Goal: Task Accomplishment & Management: Manage account settings

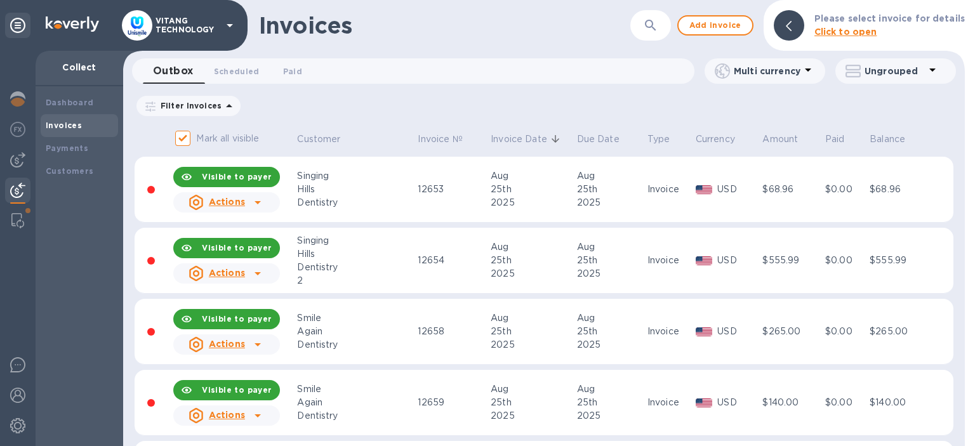
click at [491, 141] on p "Invoice Date" at bounding box center [519, 139] width 56 height 13
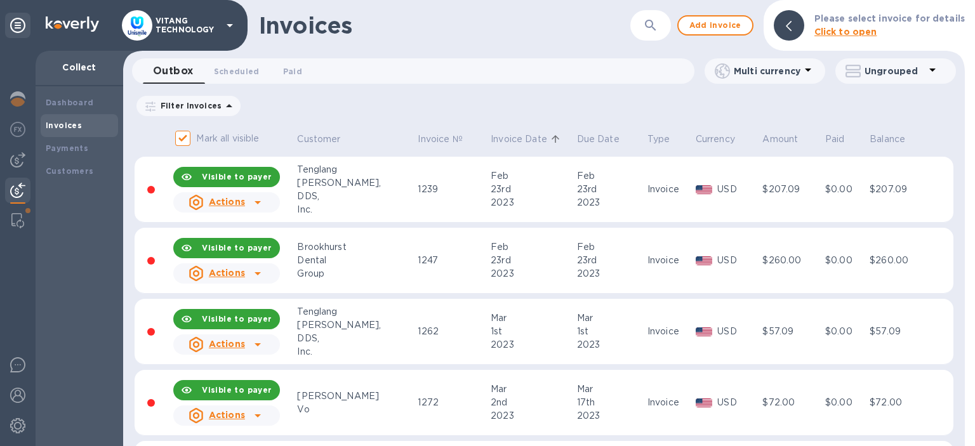
click at [491, 141] on p "Invoice Date" at bounding box center [519, 139] width 56 height 13
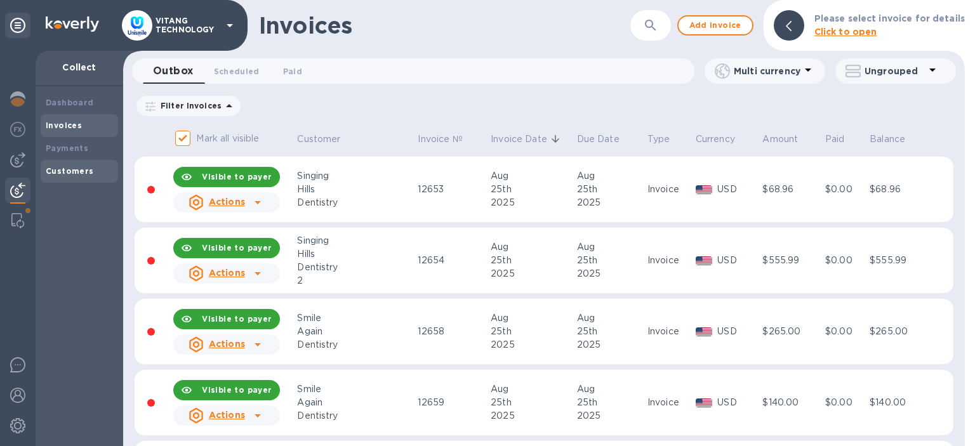
click at [75, 178] on div "Customers" at bounding box center [79, 171] width 77 height 23
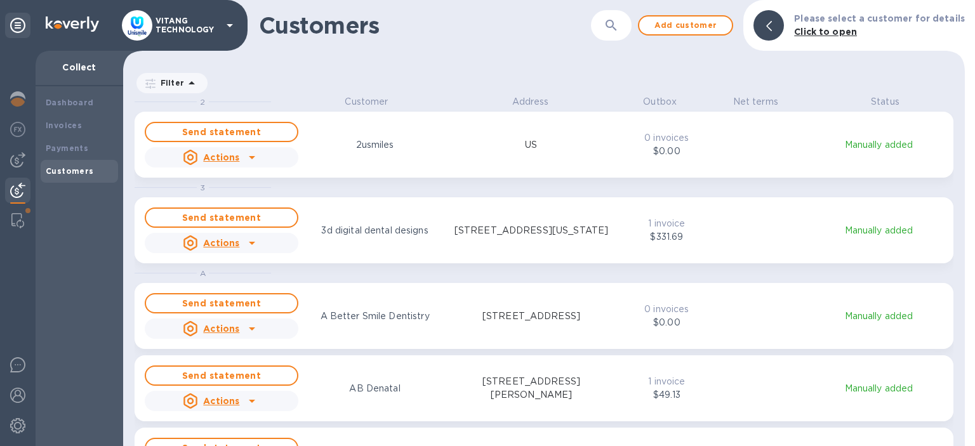
scroll to position [350, 841]
click at [8, 221] on div at bounding box center [17, 220] width 23 height 25
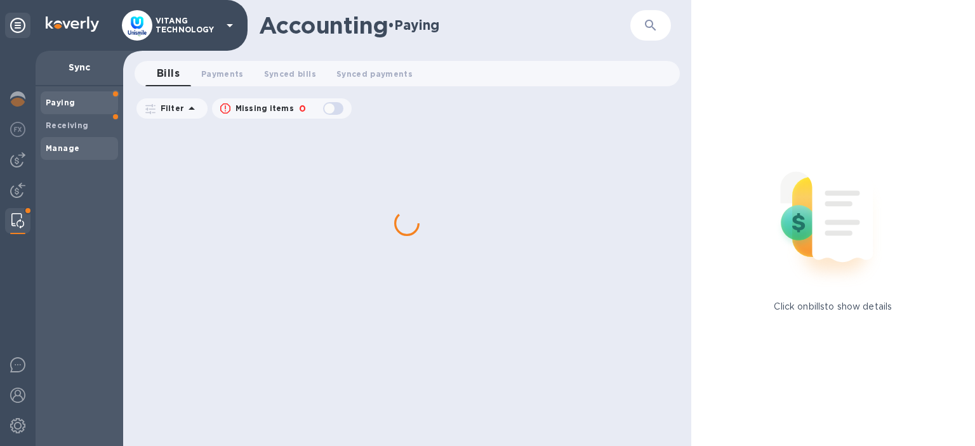
click at [71, 146] on b "Manage" at bounding box center [63, 148] width 34 height 10
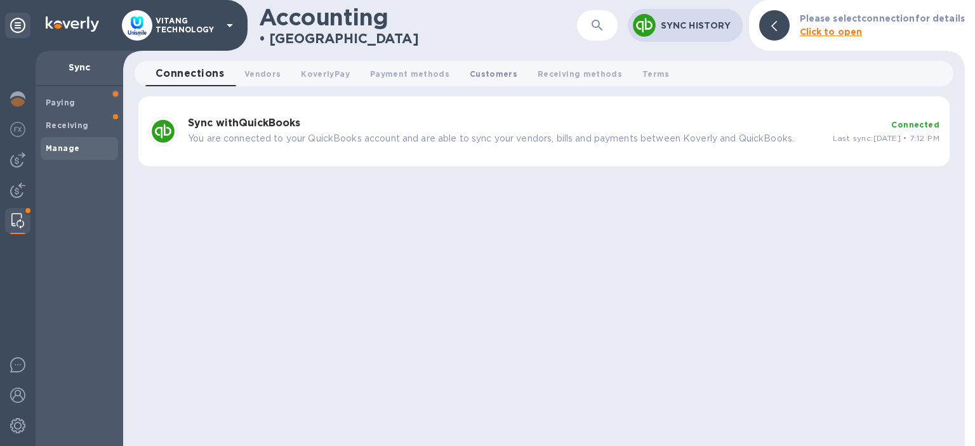
click at [491, 77] on span "Customers 0" at bounding box center [494, 73] width 48 height 13
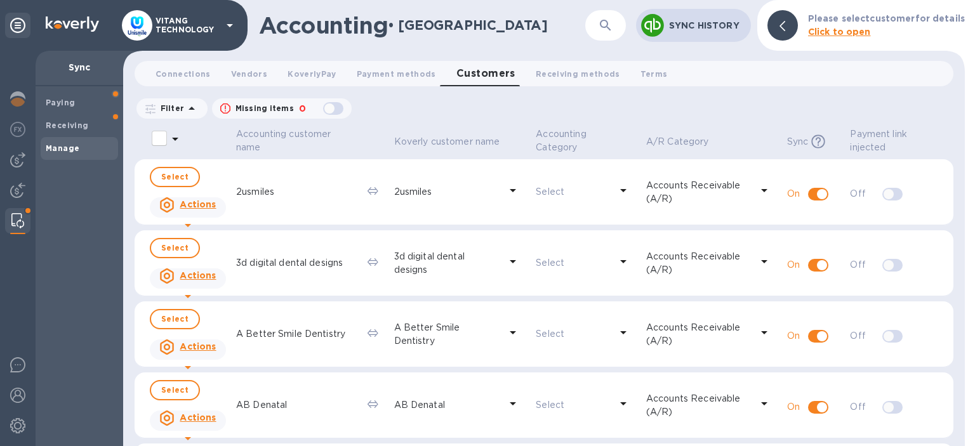
click at [338, 111] on div "button" at bounding box center [332, 109] width 25 height 18
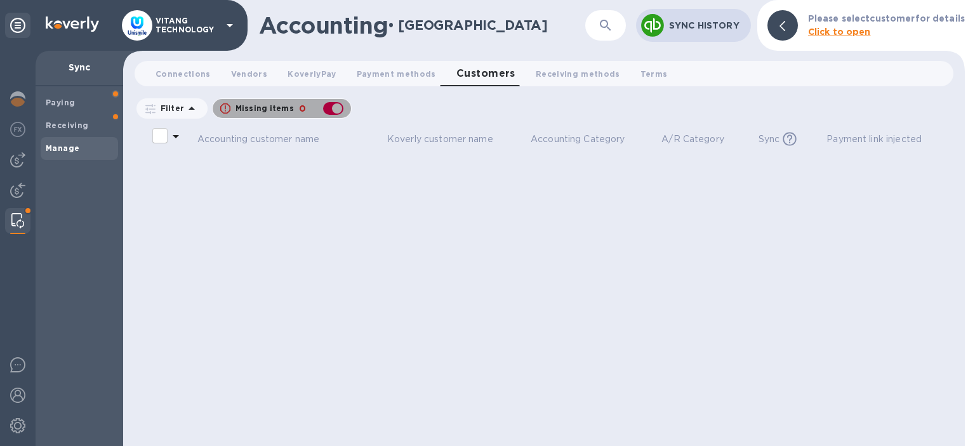
click at [331, 110] on div "button" at bounding box center [332, 109] width 25 height 18
checkbox input "false"
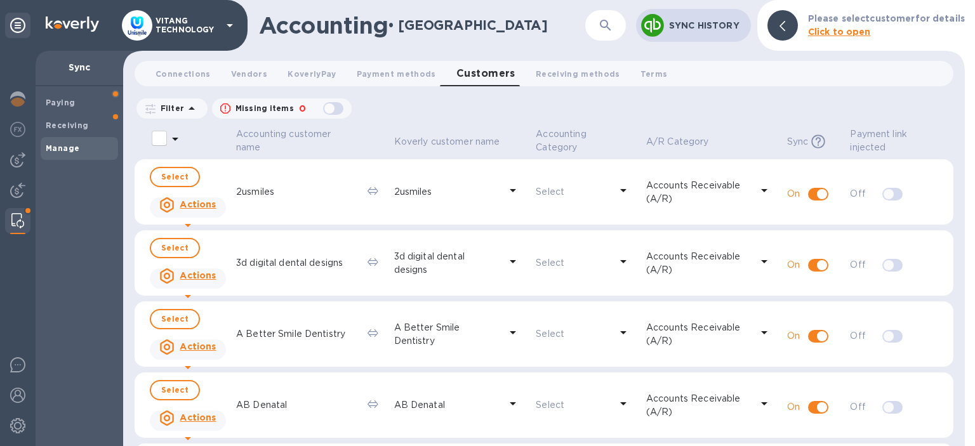
click at [149, 109] on icon at bounding box center [150, 109] width 10 height 10
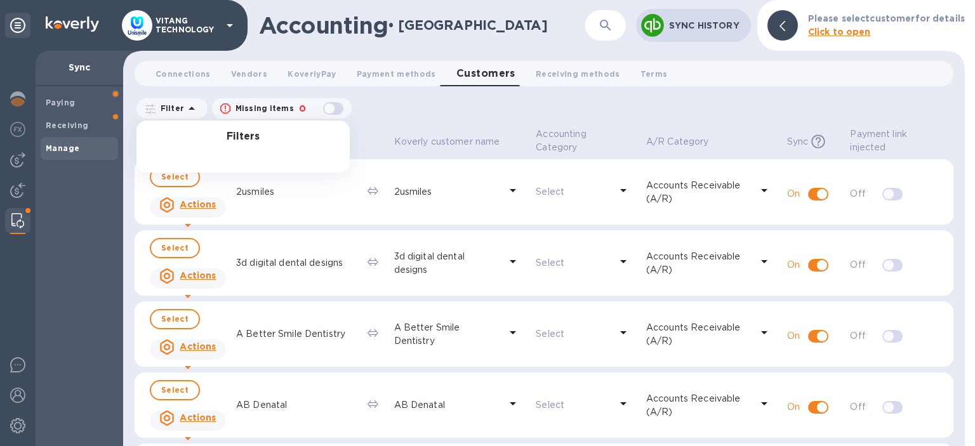
click at [149, 109] on icon at bounding box center [150, 109] width 10 height 10
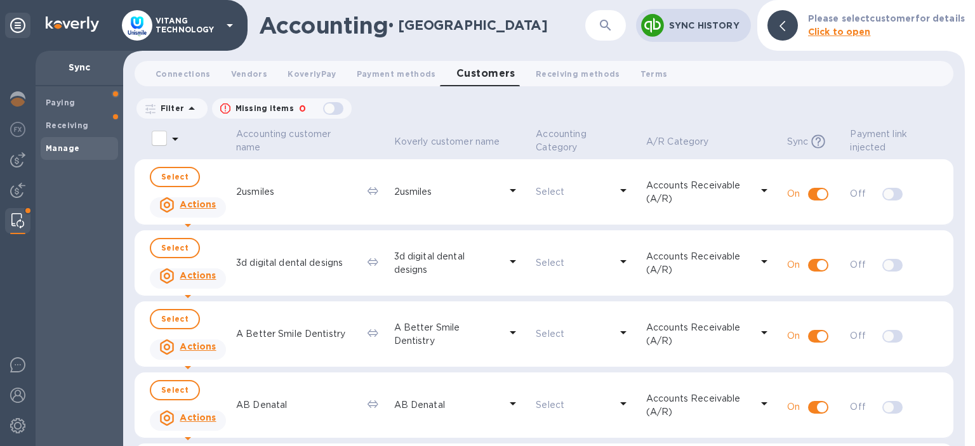
click at [446, 111] on div "Filter Missing items 0 Accounting Category: A/P Category: Sync: All" at bounding box center [544, 108] width 819 height 24
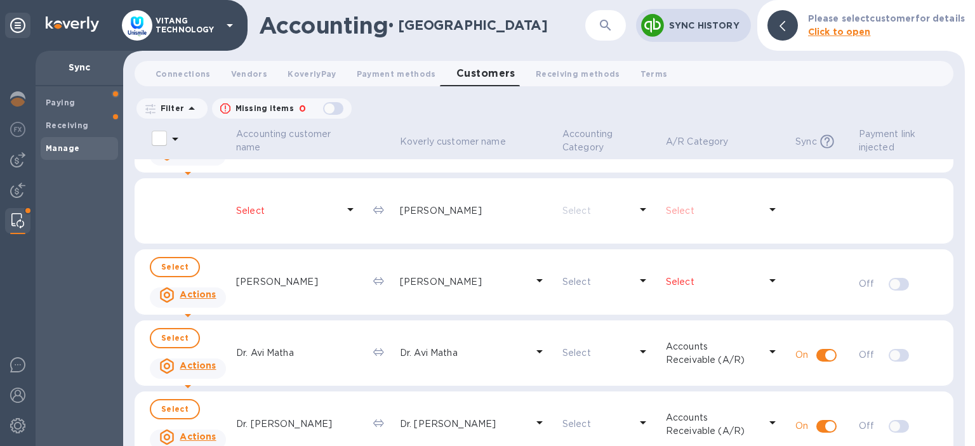
scroll to position [8015, 0]
click at [698, 289] on div "Select" at bounding box center [722, 279] width 119 height 23
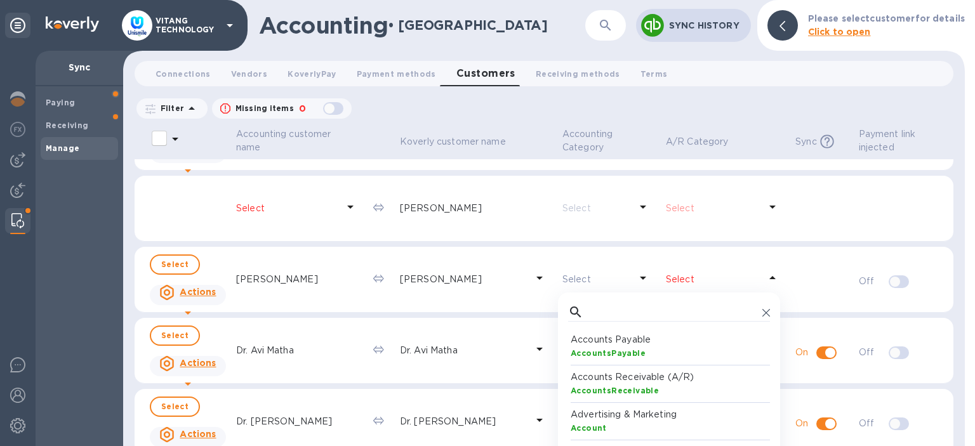
scroll to position [127, 202]
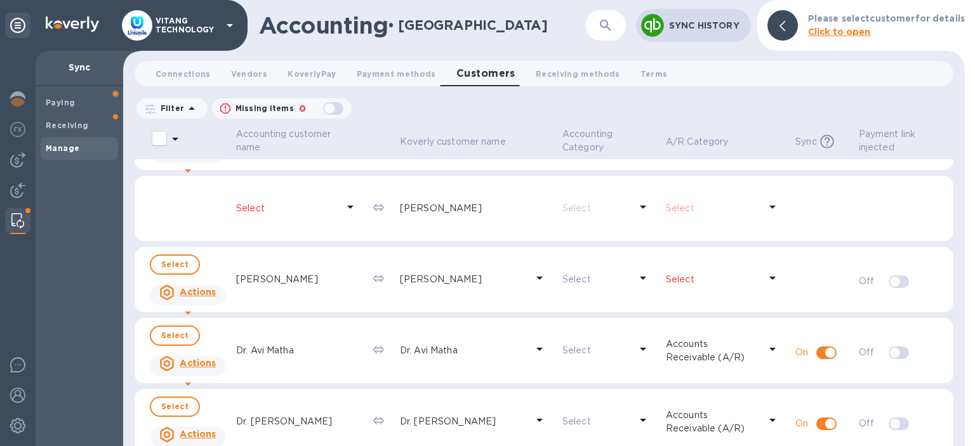
click at [698, 289] on div "Select" at bounding box center [722, 279] width 119 height 23
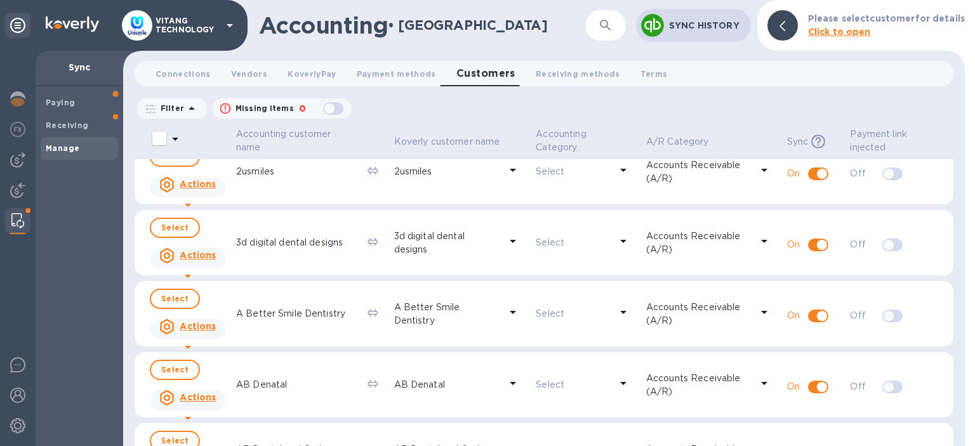
scroll to position [0, 0]
